Goal: Contribute content

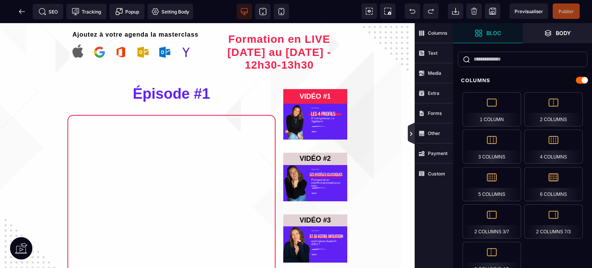
click at [409, 130] on icon at bounding box center [411, 134] width 7 height 22
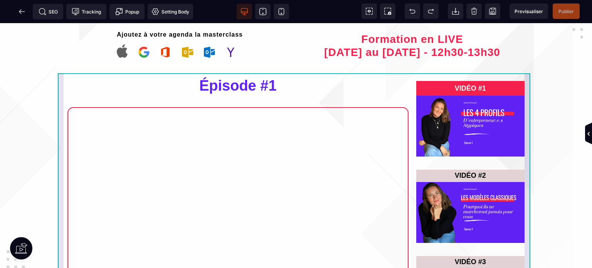
click at [61, 95] on div "Épisode #1 QUIZ - 4 Profils VIDÉO #1 VIDÉO #2 VIDÉO #3" at bounding box center [296, 208] width 476 height 271
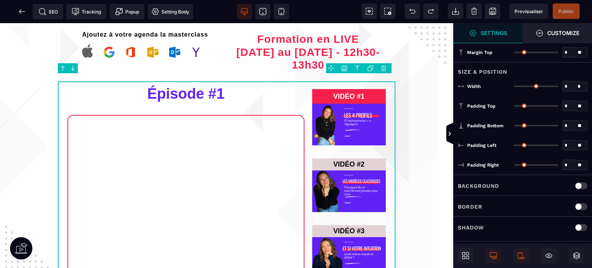
type input "*"
type input "***"
type input "*"
type input "**"
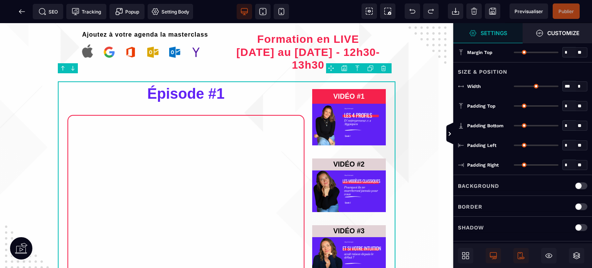
type input "**"
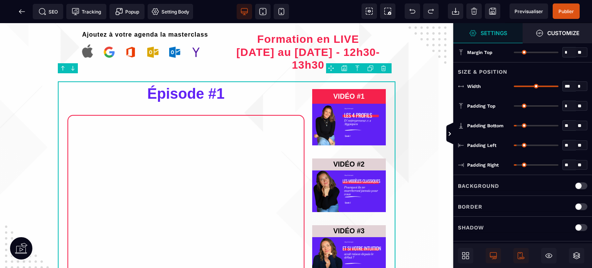
click at [473, 205] on p "Border" at bounding box center [470, 206] width 25 height 9
type input "*"
select select
click at [508, 216] on div "Border Color *******" at bounding box center [522, 227] width 139 height 22
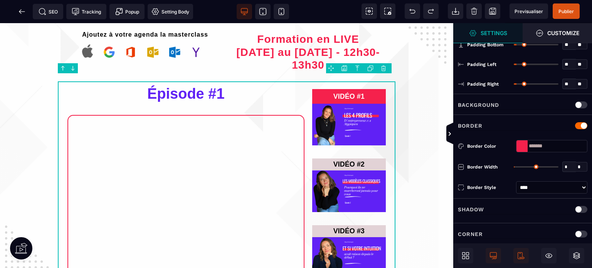
scroll to position [86, 0]
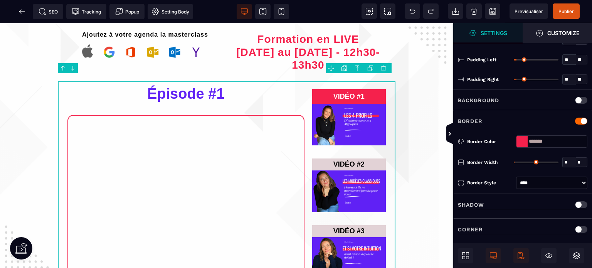
type input "*"
drag, startPoint x: 517, startPoint y: 159, endPoint x: 481, endPoint y: 165, distance: 36.4
type input "*"
click at [514, 163] on input "range" at bounding box center [536, 162] width 45 height 2
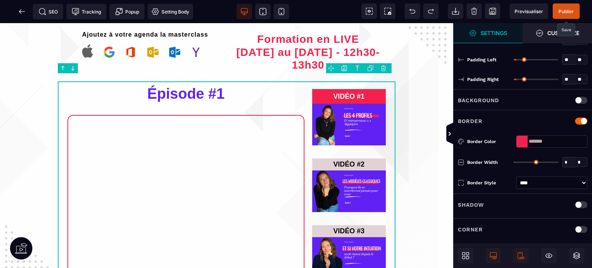
click at [571, 15] on span "Publier" at bounding box center [566, 10] width 27 height 15
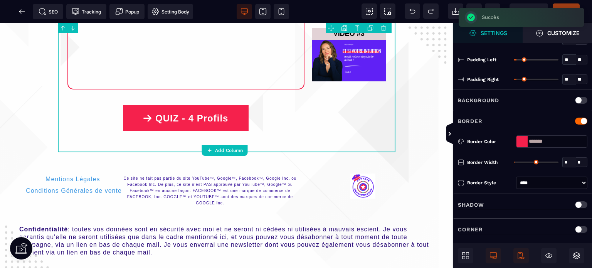
scroll to position [198, 0]
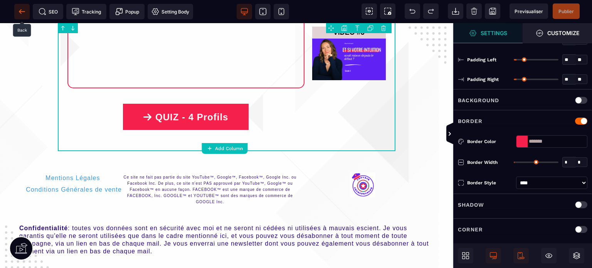
click at [23, 11] on icon at bounding box center [22, 11] width 6 height 0
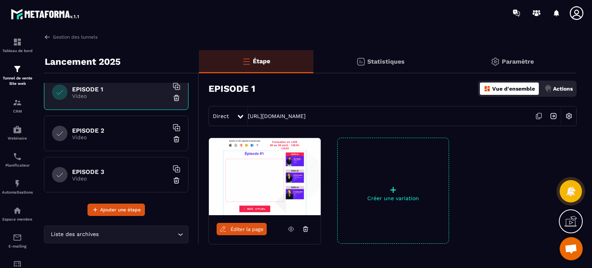
scroll to position [136, 0]
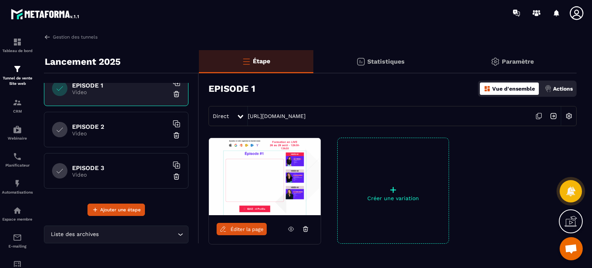
click at [112, 134] on p "Video" at bounding box center [120, 133] width 96 height 6
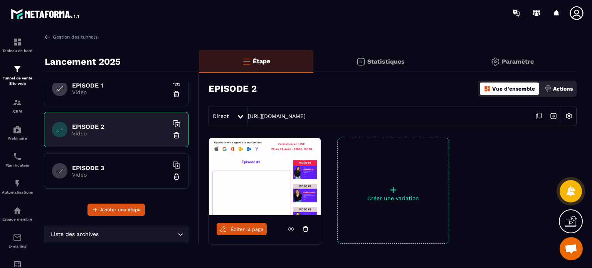
click at [251, 236] on div "Éditer la page" at bounding box center [265, 229] width 112 height 28
click at [250, 229] on span "Éditer la page" at bounding box center [246, 229] width 33 height 6
